Goal: Information Seeking & Learning: Learn about a topic

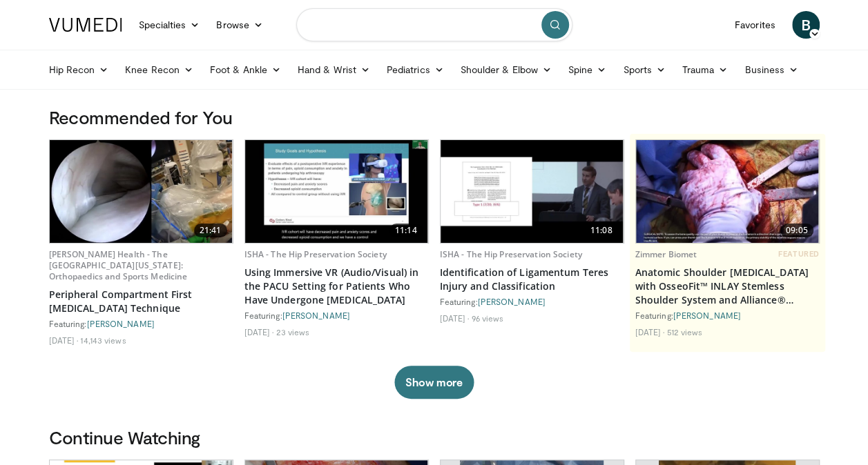
drag, startPoint x: 388, startPoint y: 19, endPoint x: 380, endPoint y: 23, distance: 9.3
click at [387, 19] on input "Search topics, interventions" at bounding box center [434, 24] width 276 height 33
type input "**********"
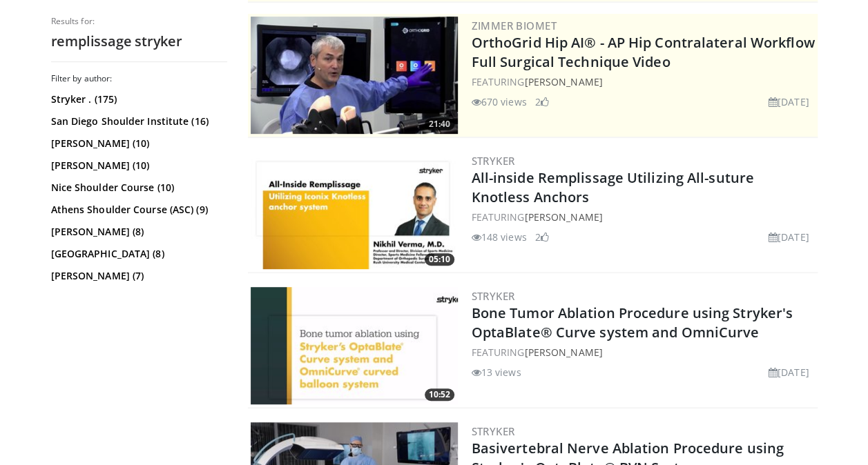
scroll to position [276, 0]
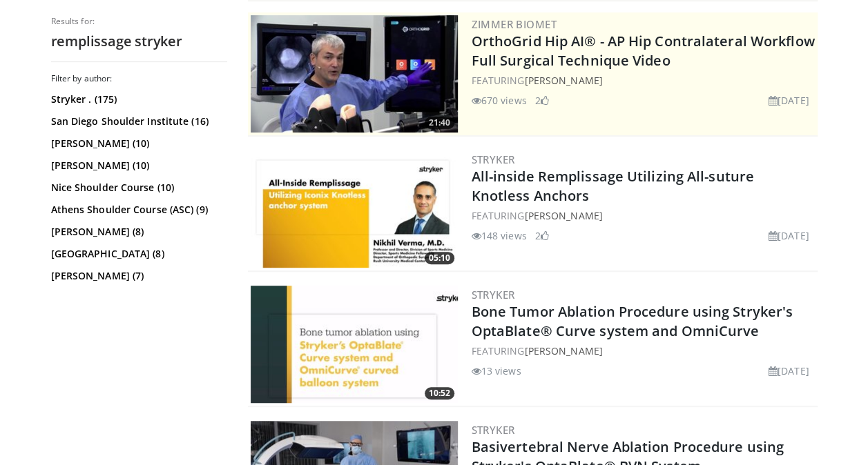
click at [388, 220] on img at bounding box center [354, 209] width 207 height 117
click at [316, 224] on img at bounding box center [354, 209] width 207 height 117
click at [304, 226] on img at bounding box center [354, 209] width 207 height 117
click at [430, 235] on img at bounding box center [354, 209] width 207 height 117
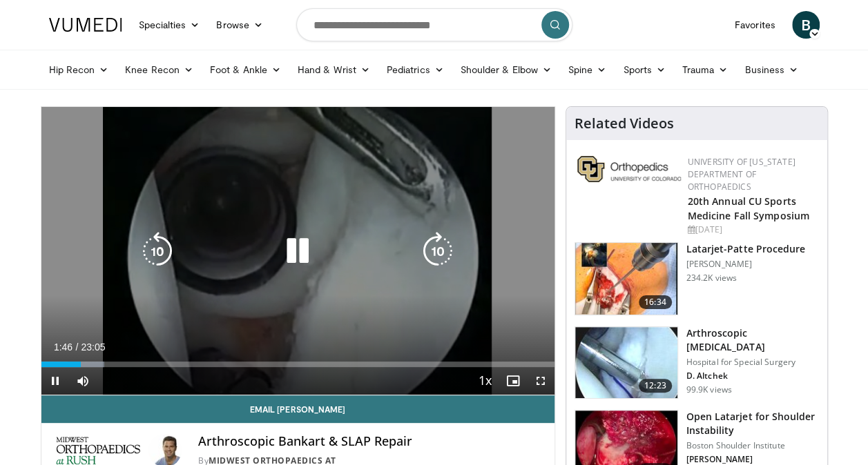
click at [298, 256] on icon "Video Player" at bounding box center [297, 251] width 39 height 39
click at [367, 247] on div "Video Player" at bounding box center [298, 252] width 308 height 28
drag, startPoint x: 367, startPoint y: 247, endPoint x: 317, endPoint y: 262, distance: 52.7
click at [317, 262] on div "Video Player" at bounding box center [298, 252] width 308 height 28
click at [299, 253] on icon "Video Player" at bounding box center [297, 251] width 39 height 39
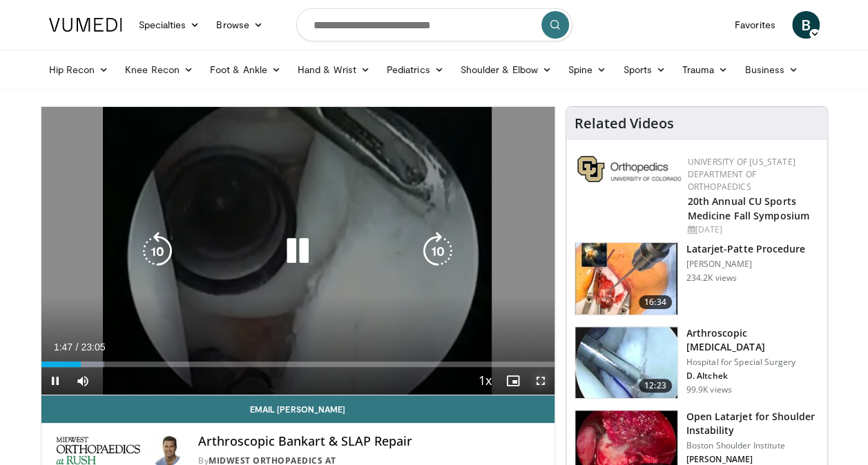
drag, startPoint x: 545, startPoint y: 383, endPoint x: 548, endPoint y: 433, distance: 50.5
click at [546, 383] on span "Video Player" at bounding box center [541, 381] width 28 height 28
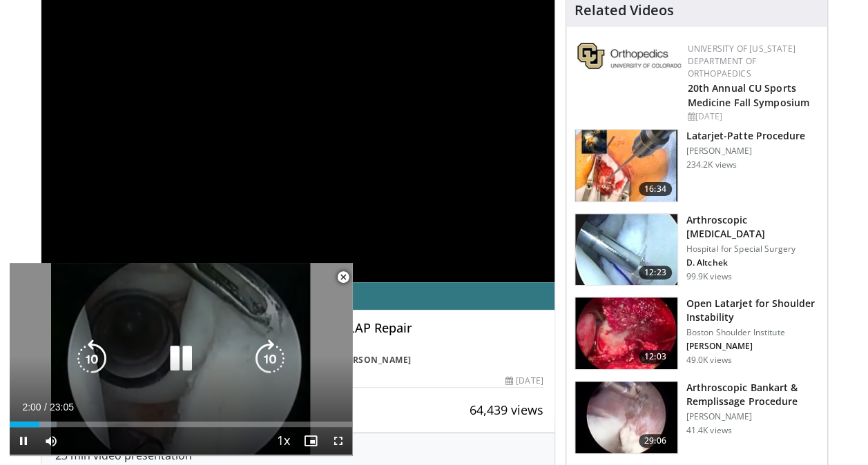
scroll to position [207, 0]
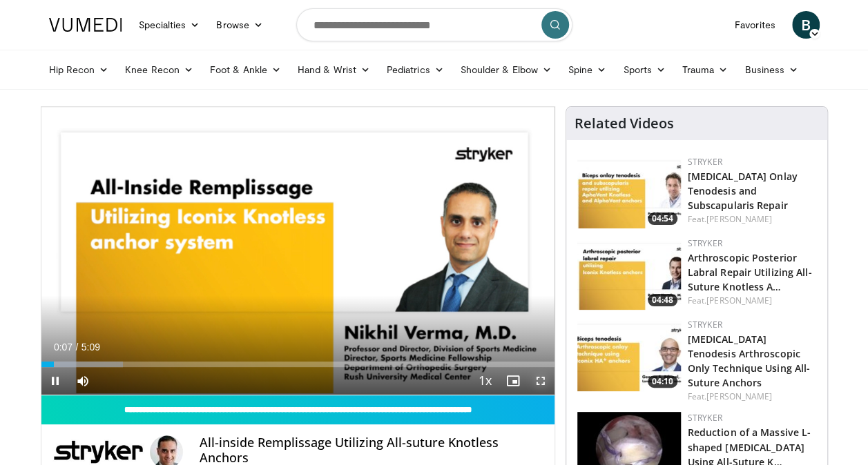
click at [546, 385] on span "Video Player" at bounding box center [541, 381] width 28 height 28
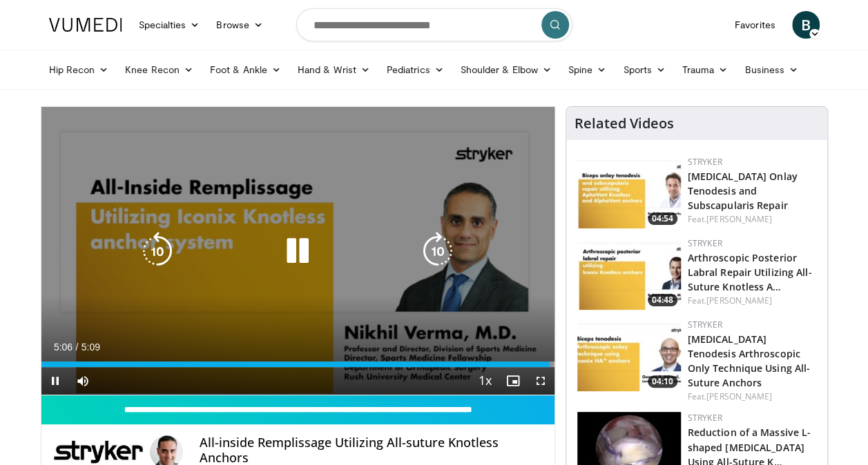
click at [478, 293] on div "10 seconds Tap to unmute" at bounding box center [297, 251] width 513 height 288
